Goal: Information Seeking & Learning: Learn about a topic

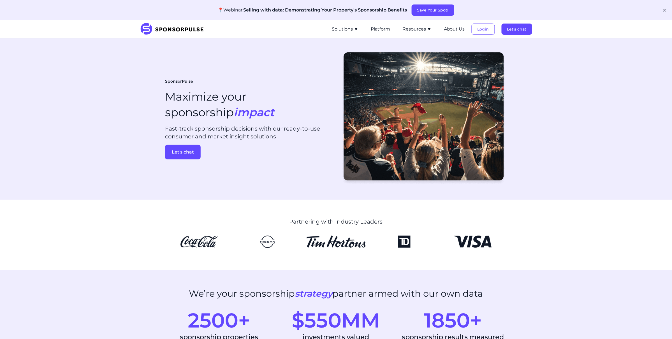
click at [416, 31] on button "Resources" at bounding box center [416, 29] width 29 height 7
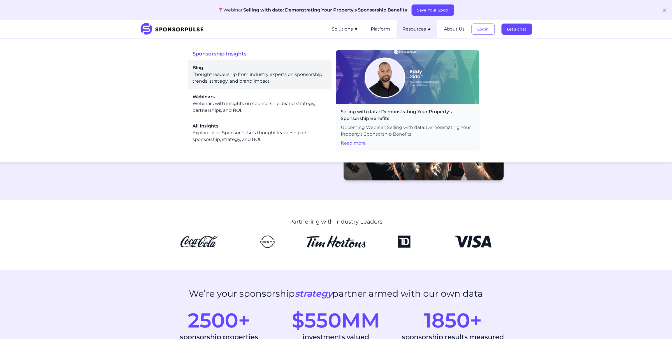
click at [245, 72] on div "Blog Thought leadership from industry experts on sponsorship trends, strategy, …" at bounding box center [259, 74] width 134 height 20
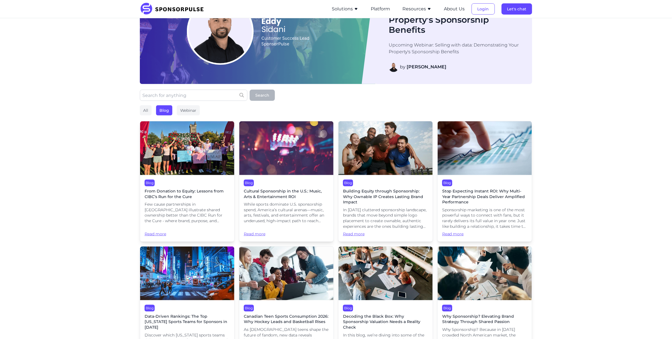
scroll to position [48, 0]
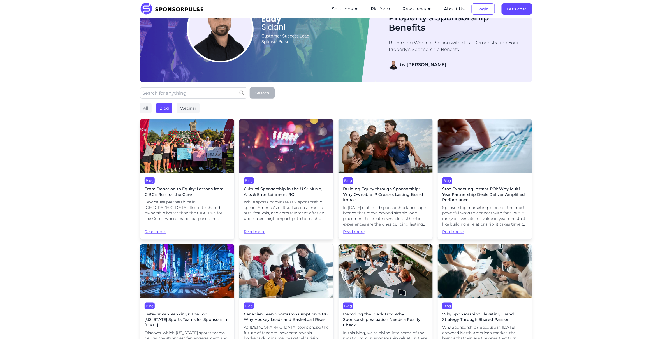
click at [173, 108] on div "All Blog Webinar" at bounding box center [336, 108] width 392 height 10
click at [189, 108] on div "Webinar" at bounding box center [188, 108] width 23 height 10
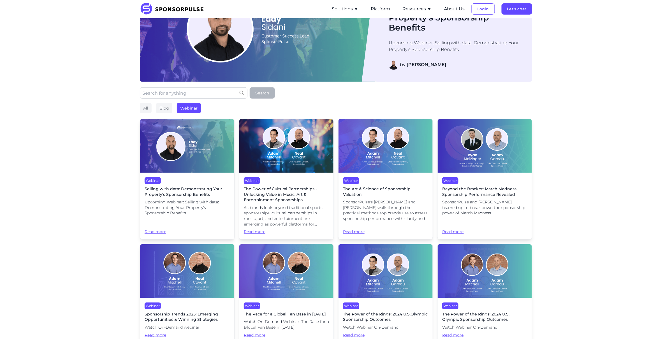
click at [184, 147] on img at bounding box center [187, 146] width 94 height 54
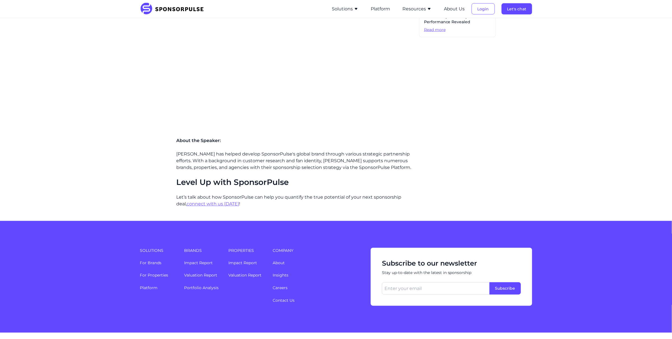
scroll to position [408, 0]
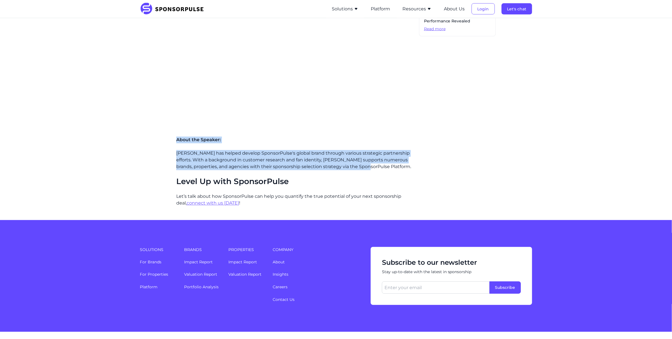
drag, startPoint x: 359, startPoint y: 169, endPoint x: 174, endPoint y: 141, distance: 187.0
copy div "About the Speaker: [PERSON_NAME] has helped develop SponsorPulse's global brand…"
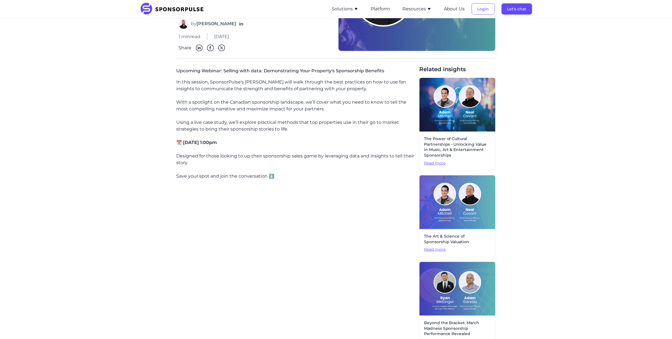
scroll to position [0, 0]
